Goal: Go to known website: Access a specific website the user already knows

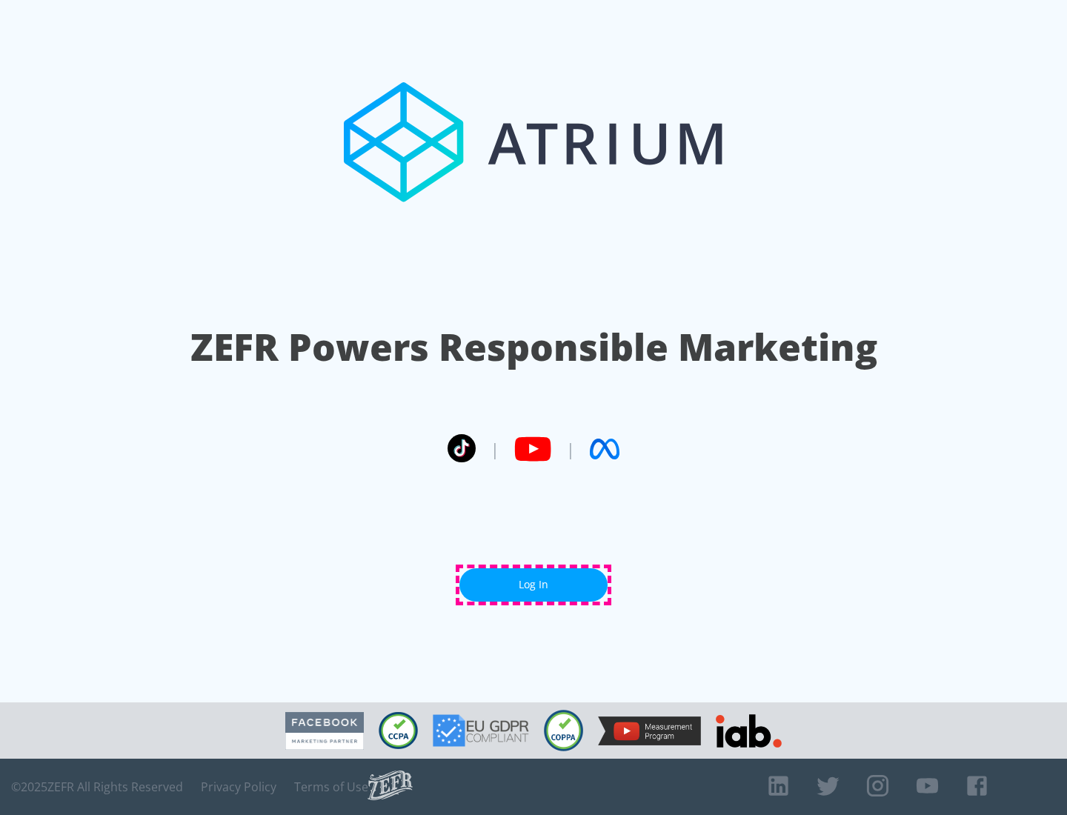
click at [533, 585] on link "Log In" at bounding box center [533, 584] width 148 height 33
